Goal: Information Seeking & Learning: Learn about a topic

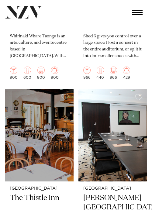
scroll to position [1596, 0]
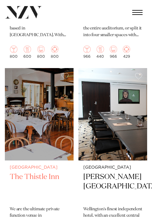
click at [42, 94] on img at bounding box center [39, 114] width 69 height 92
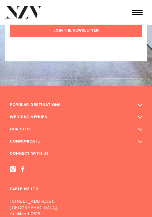
scroll to position [2741, 0]
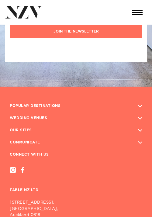
click at [53, 101] on h3 "POPULAR DESTINATIONS" at bounding box center [35, 106] width 51 height 10
click at [141, 103] on button "button" at bounding box center [140, 106] width 12 height 6
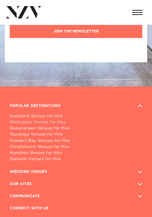
click at [49, 119] on link "Wellington Venues for Hire" at bounding box center [76, 122] width 132 height 6
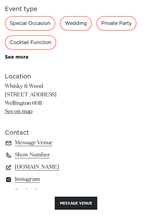
scroll to position [310, 0]
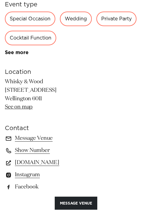
drag, startPoint x: 5, startPoint y: 93, endPoint x: 62, endPoint y: 88, distance: 57.6
click at [62, 89] on div "Wellington Whisky & Wood A light-filled loft style venue with a character of it…" at bounding box center [76, 85] width 152 height 360
copy p "60 Cambridge Terrace"
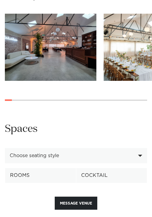
scroll to position [602, 0]
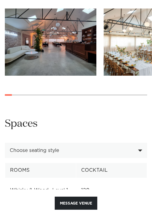
click at [89, 147] on div "Choose seating style" at bounding box center [73, 149] width 126 height 5
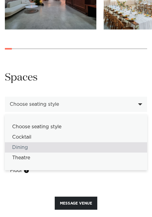
scroll to position [652, 0]
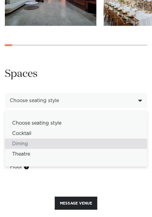
click at [81, 139] on div "Dining" at bounding box center [76, 143] width 142 height 10
select select "******"
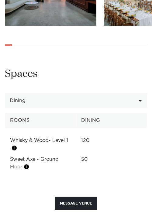
click at [47, 128] on tbody "Whisky & Wood- Level 1 120 120 120 Sweet Axe - Ground Floor 50 50 - See more" at bounding box center [76, 150] width 142 height 45
click at [48, 113] on th "Rooms" at bounding box center [40, 120] width 71 height 15
click at [48, 115] on th "Rooms" at bounding box center [40, 120] width 71 height 15
click at [108, 104] on div "**********" at bounding box center [76, 119] width 142 height 105
click at [108, 113] on th "Dining" at bounding box center [111, 120] width 71 height 15
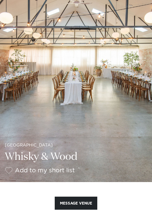
scroll to position [21, 0]
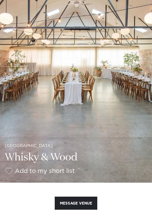
click at [108, 111] on img at bounding box center [76, 81] width 152 height 204
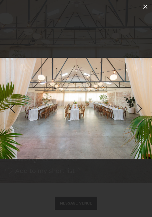
click at [146, 4] on icon at bounding box center [144, 6] width 7 height 7
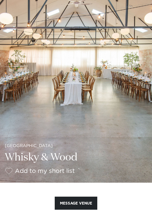
click at [135, 121] on img at bounding box center [76, 81] width 152 height 204
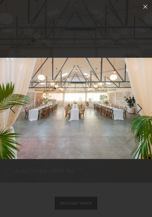
click at [142, 107] on div "Next slide" at bounding box center [139, 109] width 8 height 12
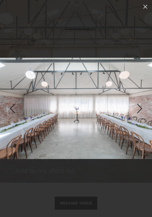
click at [142, 107] on div "Next slide" at bounding box center [139, 109] width 8 height 12
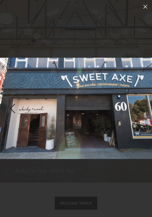
click at [142, 107] on div "Next slide" at bounding box center [139, 109] width 8 height 12
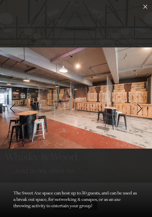
click at [142, 107] on div "Next slide" at bounding box center [139, 109] width 8 height 12
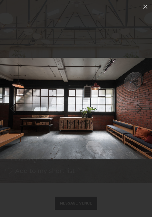
click at [142, 107] on div "Next slide" at bounding box center [139, 109] width 8 height 12
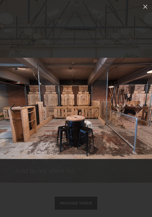
click at [142, 107] on div "Next slide" at bounding box center [139, 109] width 8 height 12
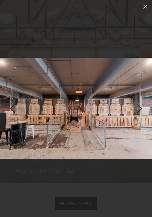
click at [142, 107] on div "Next slide" at bounding box center [139, 109] width 8 height 12
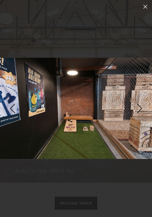
click at [141, 110] on div "Next slide" at bounding box center [139, 109] width 8 height 12
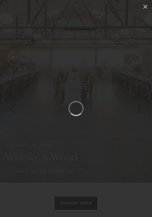
click at [141, 110] on div "Next slide" at bounding box center [139, 109] width 8 height 12
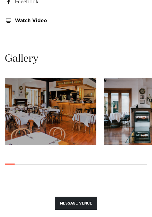
scroll to position [486, 0]
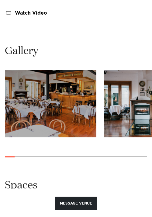
click at [44, 94] on img "1 / 21" at bounding box center [50, 103] width 91 height 67
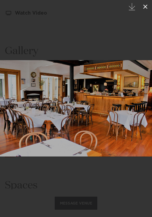
click at [146, 5] on icon at bounding box center [144, 6] width 7 height 7
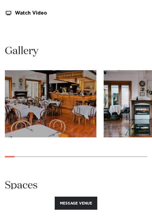
click at [129, 124] on img "2 / 21" at bounding box center [148, 103] width 91 height 67
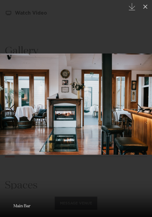
click at [136, 111] on div "Next slide" at bounding box center [139, 109] width 8 height 12
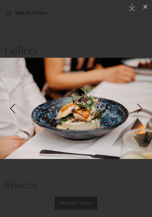
click at [136, 111] on div "Next slide" at bounding box center [139, 109] width 8 height 12
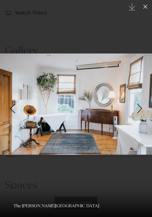
click at [136, 111] on div "Next slide" at bounding box center [139, 109] width 8 height 12
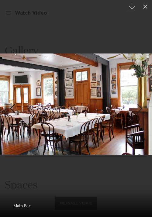
click at [136, 111] on div "Next slide" at bounding box center [139, 109] width 8 height 12
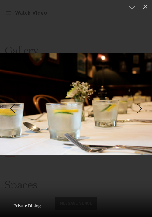
click at [136, 111] on div "Next slide" at bounding box center [139, 109] width 8 height 12
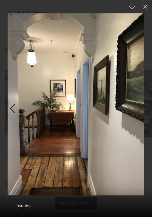
click at [136, 111] on div "Next slide" at bounding box center [139, 109] width 8 height 12
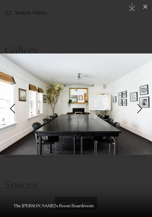
click at [136, 111] on div "Next slide" at bounding box center [139, 109] width 8 height 12
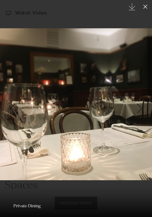
click at [136, 111] on div "Next slide" at bounding box center [139, 109] width 8 height 12
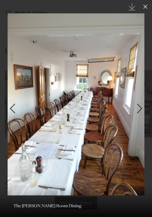
click at [136, 111] on div "Next slide" at bounding box center [139, 109] width 8 height 12
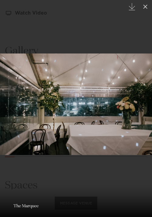
click at [136, 111] on div "Next slide" at bounding box center [139, 109] width 8 height 12
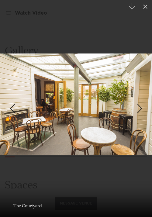
click at [136, 111] on div "Next slide" at bounding box center [139, 109] width 8 height 12
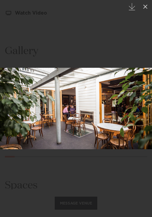
click at [136, 111] on div "Next slide" at bounding box center [139, 109] width 8 height 12
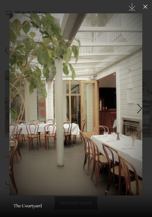
click at [136, 111] on div "Next slide" at bounding box center [139, 109] width 8 height 12
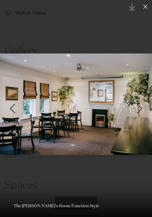
click at [136, 111] on div "Next slide" at bounding box center [139, 109] width 8 height 12
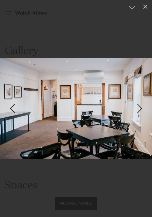
click at [136, 111] on div "Next slide" at bounding box center [139, 109] width 8 height 12
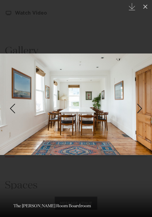
click at [136, 111] on div "Next slide" at bounding box center [139, 109] width 8 height 12
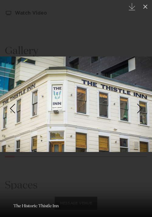
click at [136, 111] on div "Next slide" at bounding box center [139, 109] width 8 height 12
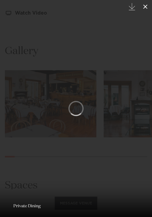
click at [144, 5] on icon at bounding box center [144, 6] width 7 height 7
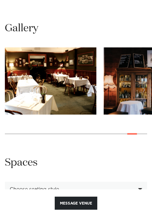
scroll to position [509, 0]
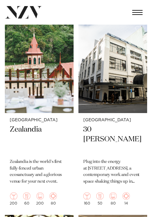
scroll to position [793, 0]
